Goal: Task Accomplishment & Management: Manage account settings

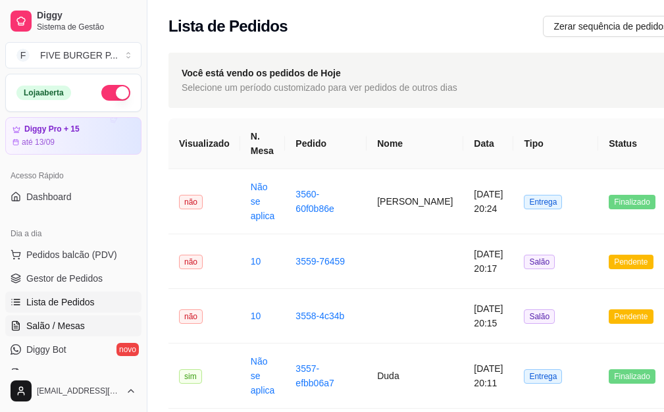
click at [101, 322] on link "Salão / Mesas" at bounding box center [73, 325] width 136 height 21
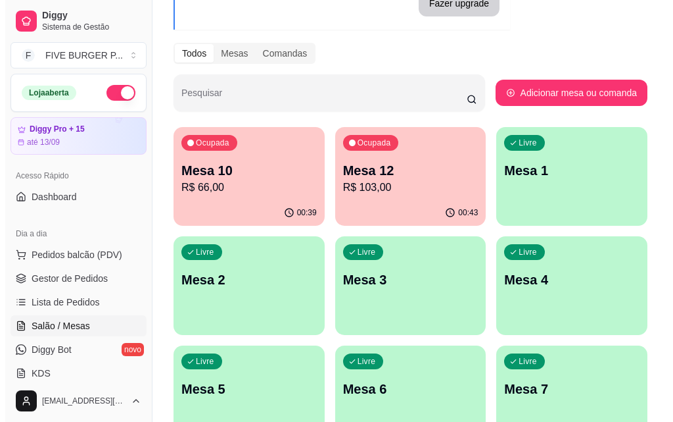
scroll to position [132, 0]
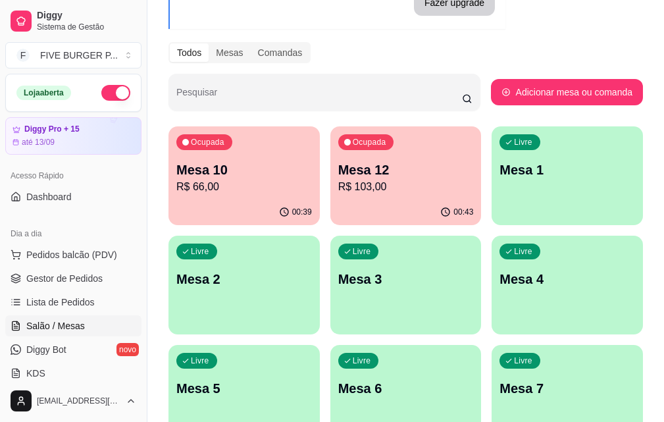
click at [330, 197] on div "Ocupada Mesa 12 R$ 103,00" at bounding box center [405, 162] width 151 height 73
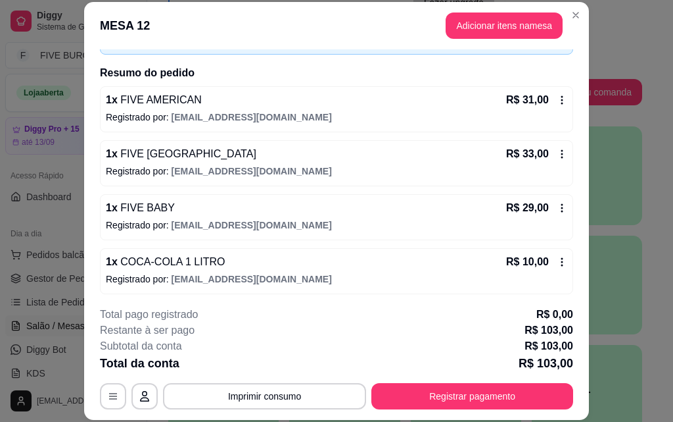
scroll to position [91, 0]
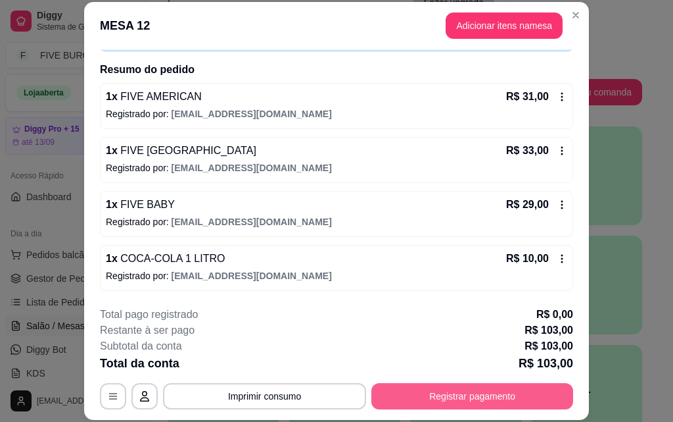
click at [522, 394] on button "Registrar pagamento" at bounding box center [473, 396] width 202 height 26
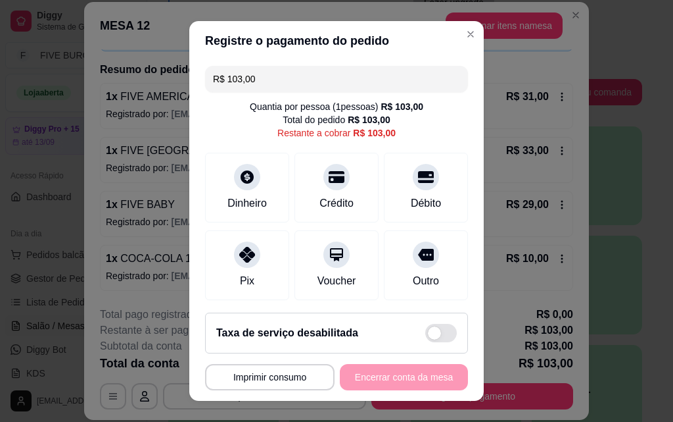
drag, startPoint x: 284, startPoint y: 85, endPoint x: 104, endPoint y: 76, distance: 180.4
click at [100, 73] on div "**********" at bounding box center [336, 211] width 673 height 422
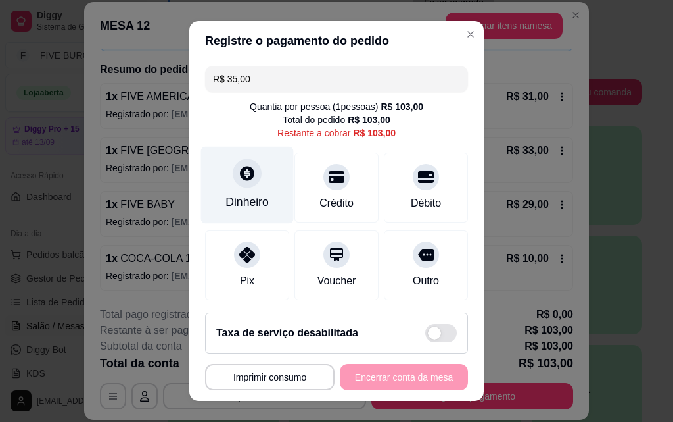
click at [239, 182] on div at bounding box center [247, 172] width 29 height 29
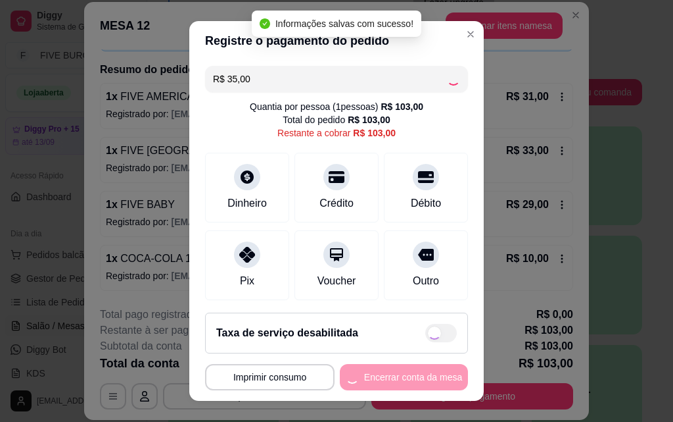
type input "R$ 68,00"
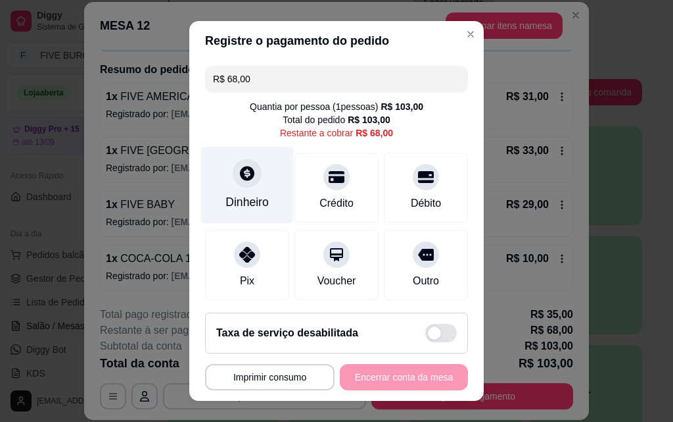
click at [210, 192] on div "Dinheiro" at bounding box center [247, 185] width 93 height 77
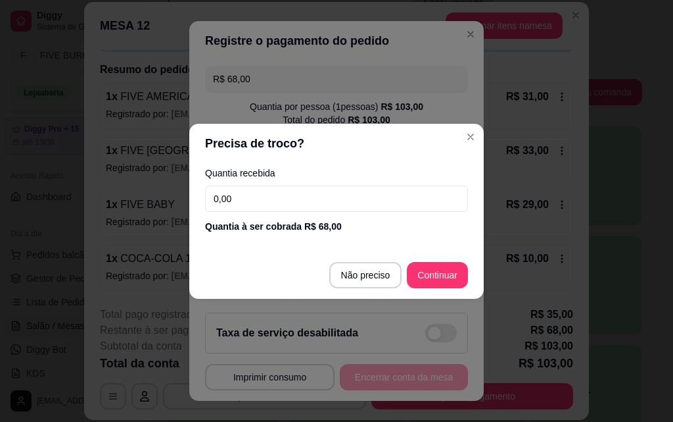
click at [292, 195] on input "0,00" at bounding box center [336, 198] width 263 height 26
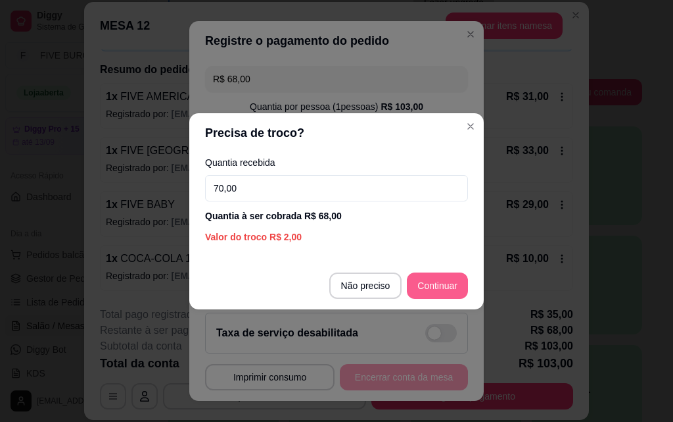
type input "70,00"
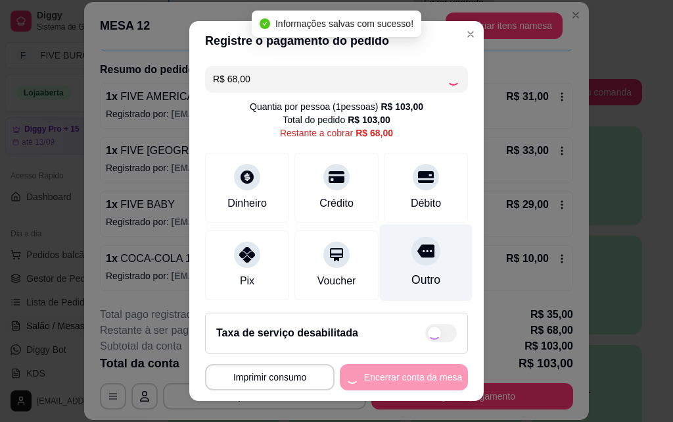
type input "R$ 0,00"
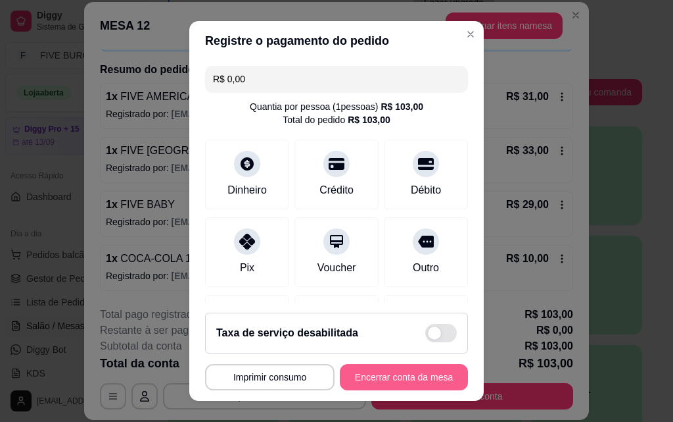
click at [425, 374] on button "Encerrar conta da mesa" at bounding box center [404, 377] width 128 height 26
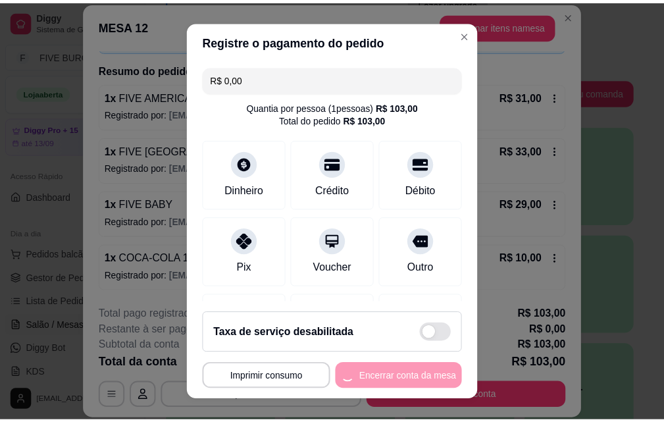
scroll to position [0, 0]
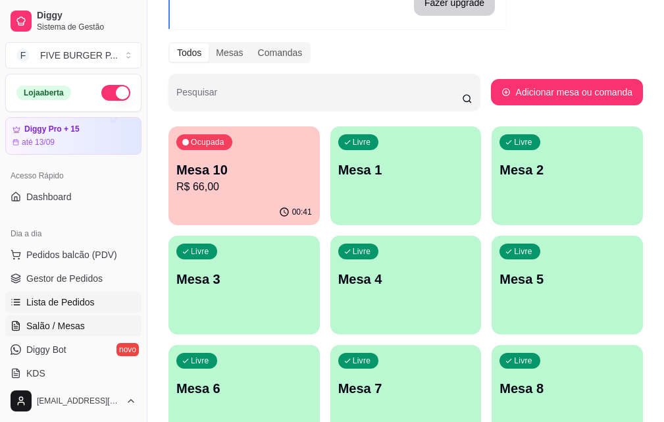
click at [116, 305] on link "Lista de Pedidos" at bounding box center [73, 301] width 136 height 21
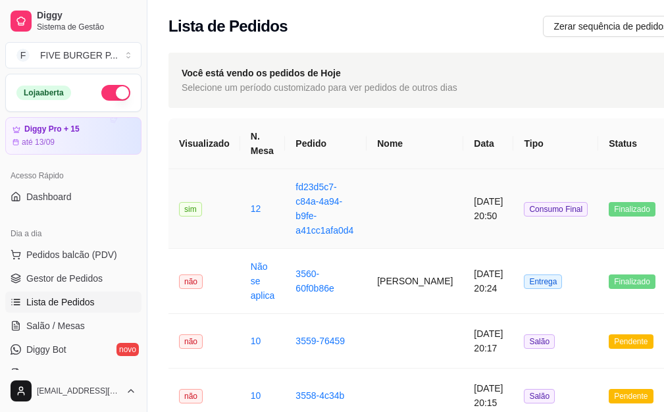
click at [388, 227] on td at bounding box center [414, 209] width 97 height 80
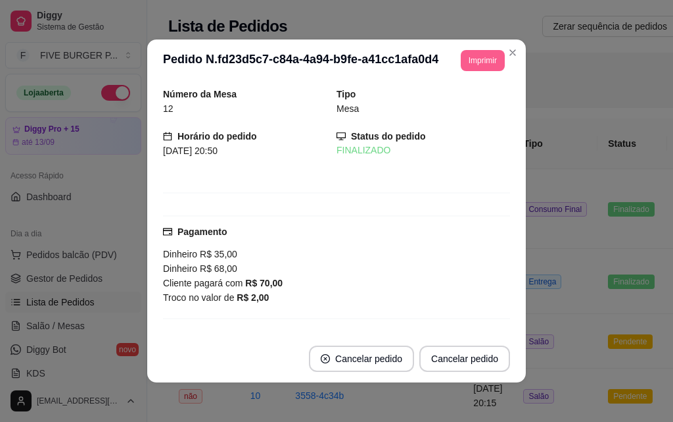
click at [475, 56] on button "Imprimir" at bounding box center [483, 60] width 44 height 21
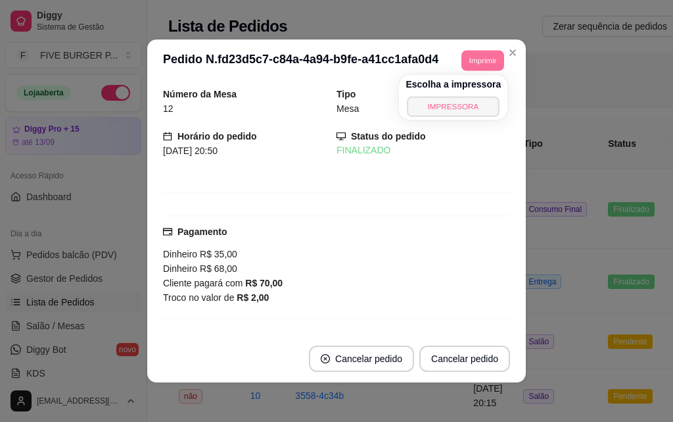
click at [464, 114] on button "IMPRESSORA" at bounding box center [454, 106] width 92 height 20
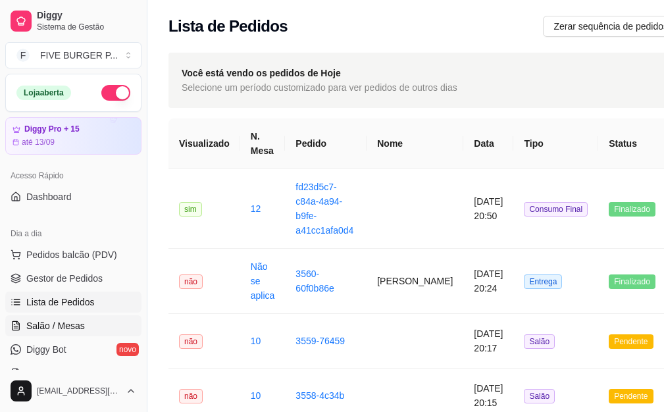
click at [121, 329] on link "Salão / Mesas" at bounding box center [73, 325] width 136 height 21
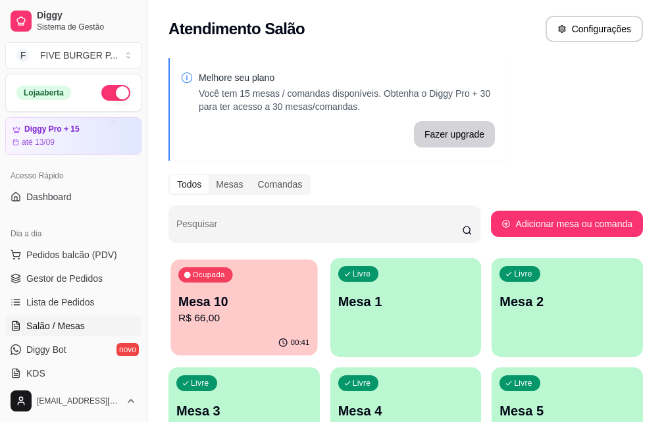
click at [230, 299] on p "Mesa 10" at bounding box center [243, 302] width 131 height 18
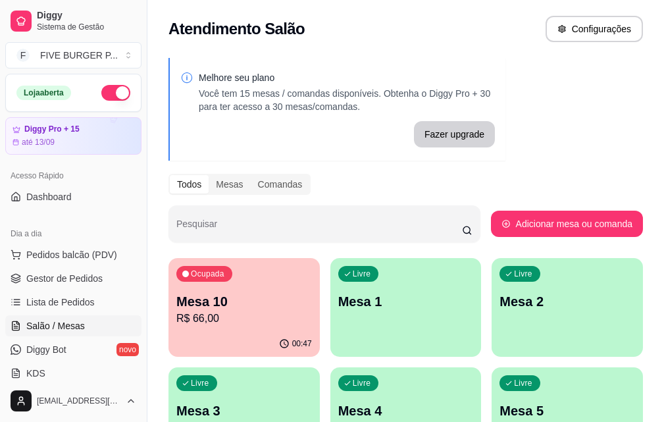
click at [278, 305] on div "Ocupada Mesa 10 R$ 66,00" at bounding box center [243, 294] width 151 height 73
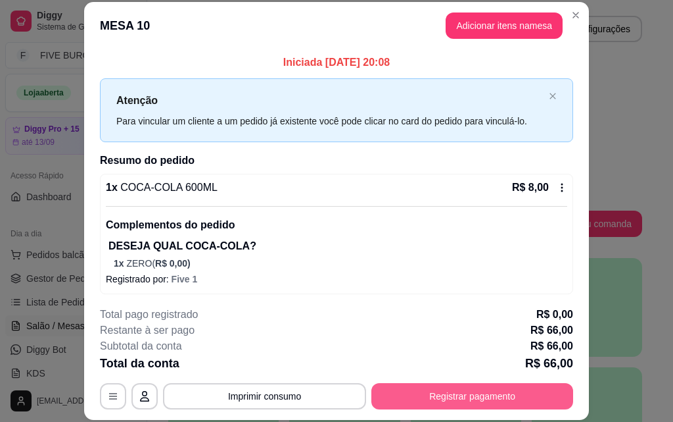
click at [519, 395] on button "Registrar pagamento" at bounding box center [473, 396] width 202 height 26
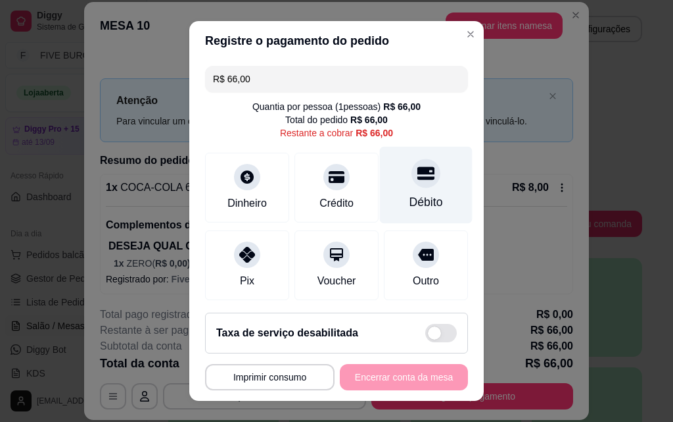
click at [416, 198] on div "Débito" at bounding box center [427, 201] width 34 height 17
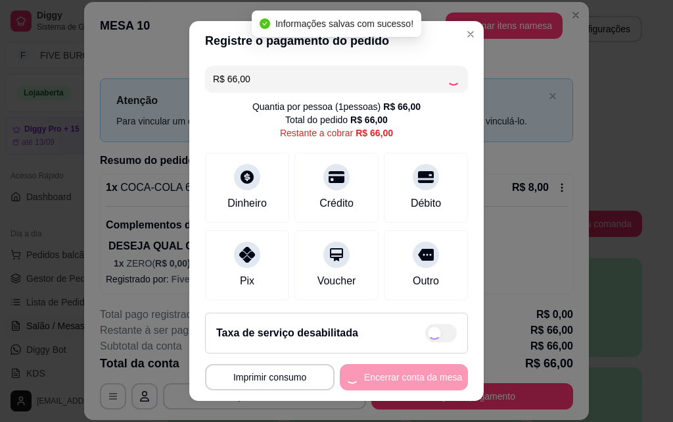
type input "R$ 0,00"
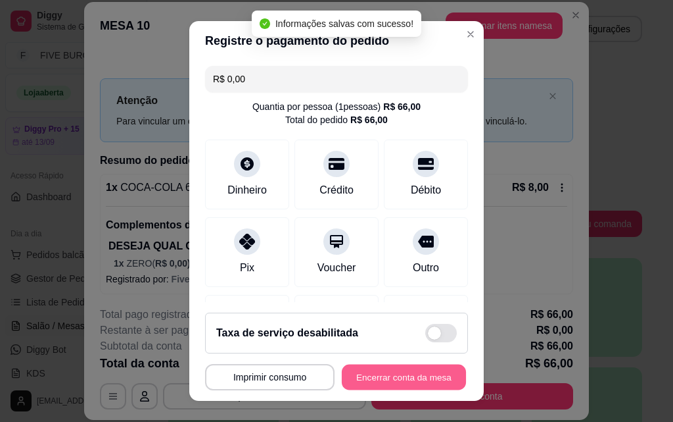
click at [412, 380] on button "Encerrar conta da mesa" at bounding box center [404, 377] width 124 height 26
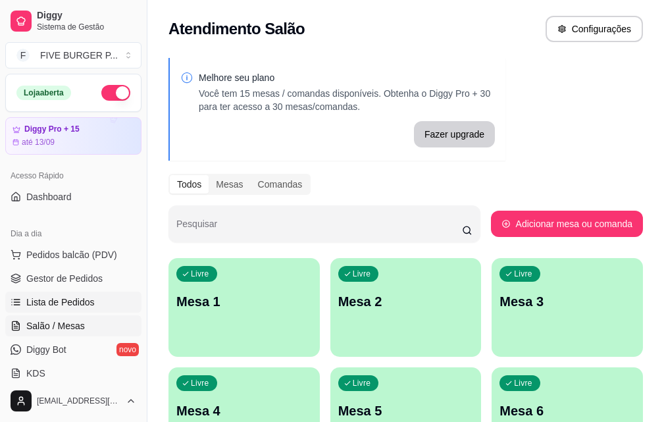
click at [83, 299] on span "Lista de Pedidos" at bounding box center [60, 301] width 68 height 13
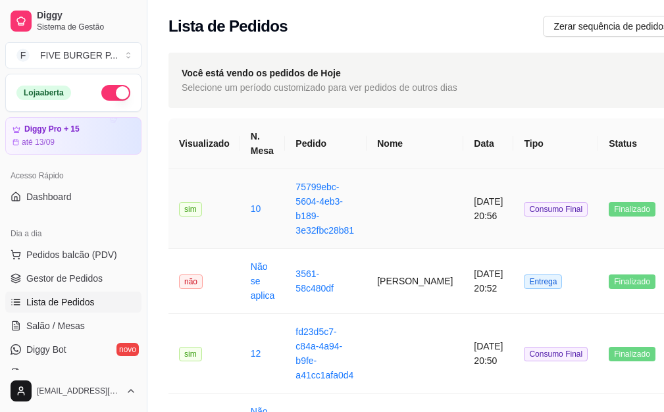
click at [380, 206] on td at bounding box center [414, 209] width 97 height 80
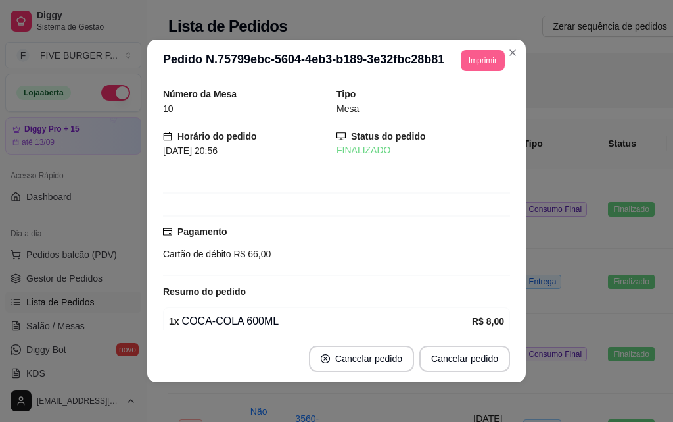
click at [479, 63] on button "Imprimir" at bounding box center [483, 60] width 44 height 21
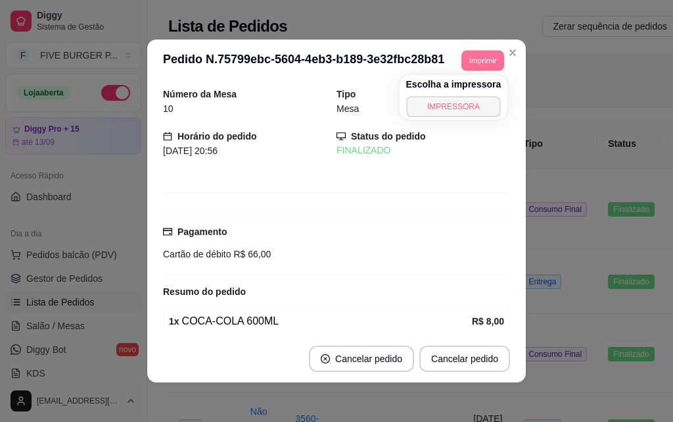
click at [474, 101] on button "IMPRESSORA" at bounding box center [453, 106] width 95 height 21
